Goal: Information Seeking & Learning: Learn about a topic

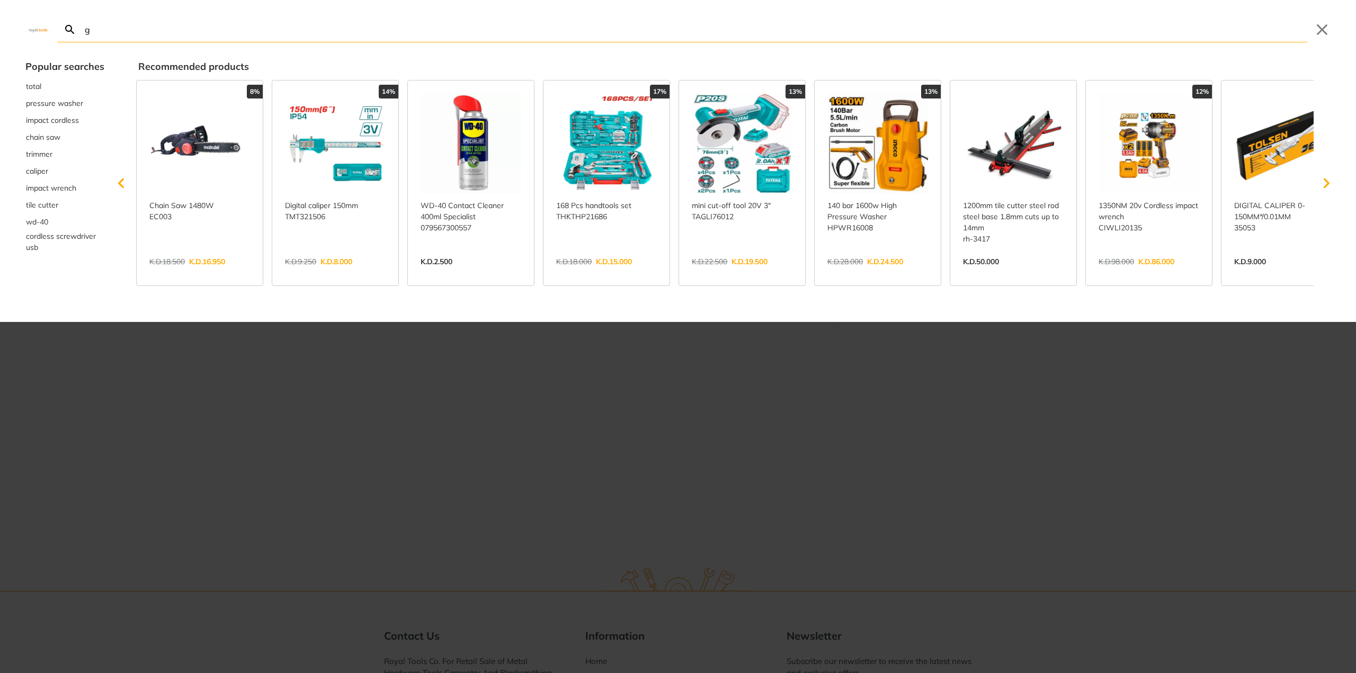
type input "g"
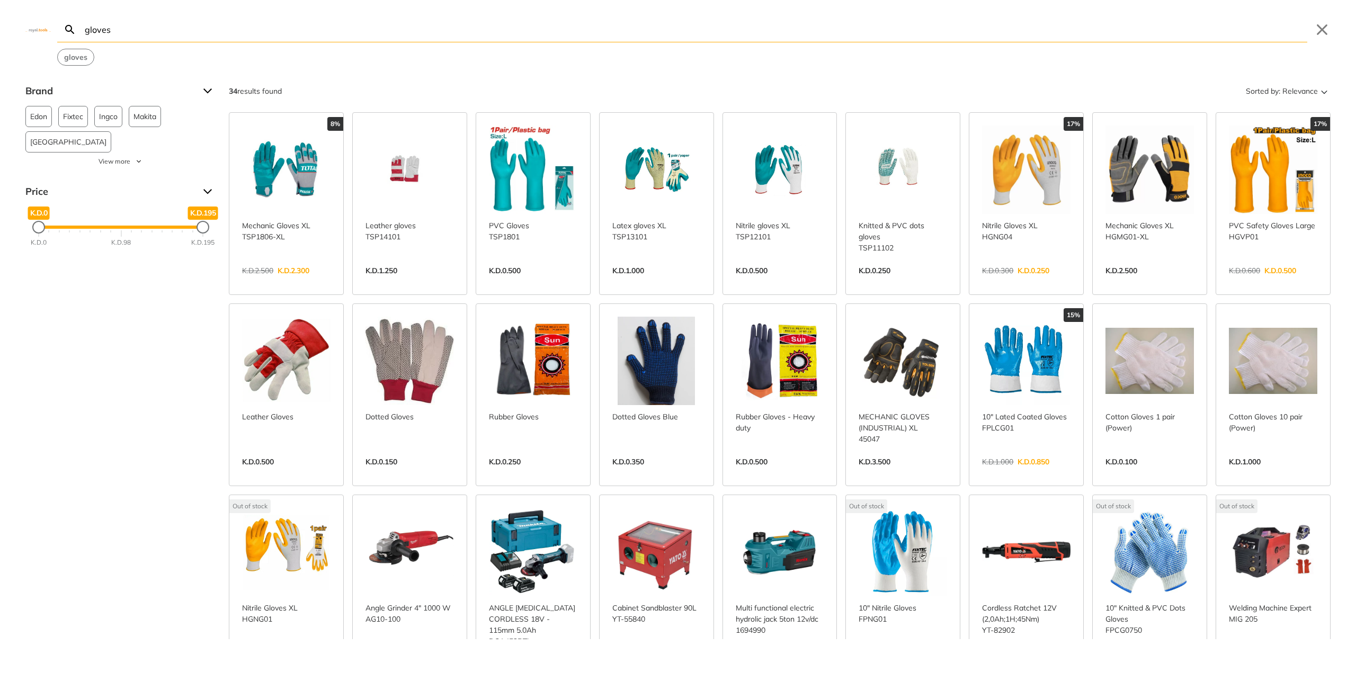
type input "gloves"
click at [529, 473] on link "View more →" at bounding box center [533, 473] width 88 height 0
